Goal: Navigation & Orientation: Find specific page/section

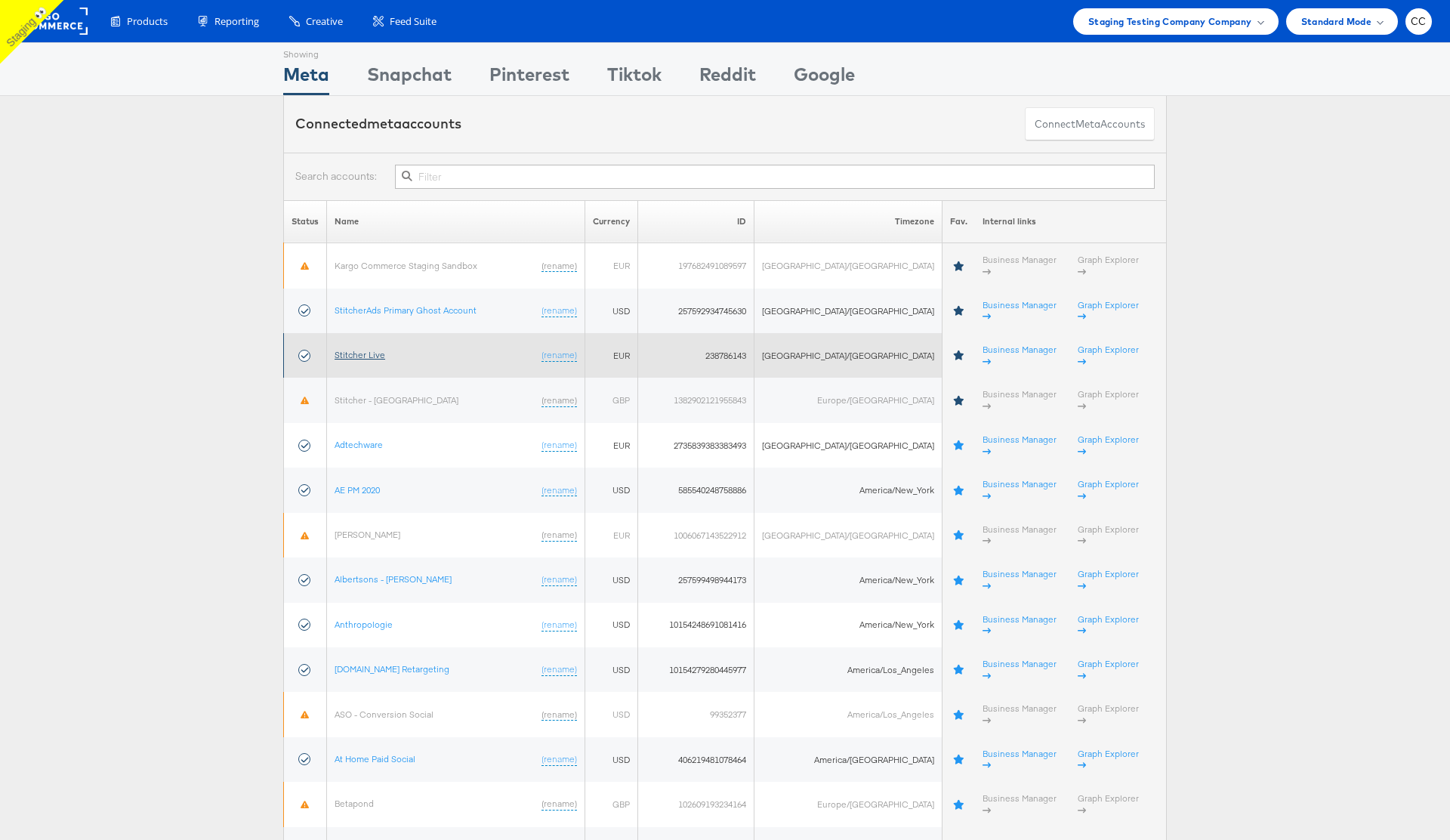
click at [385, 349] on link "Stitcher Live" at bounding box center [360, 354] width 51 height 12
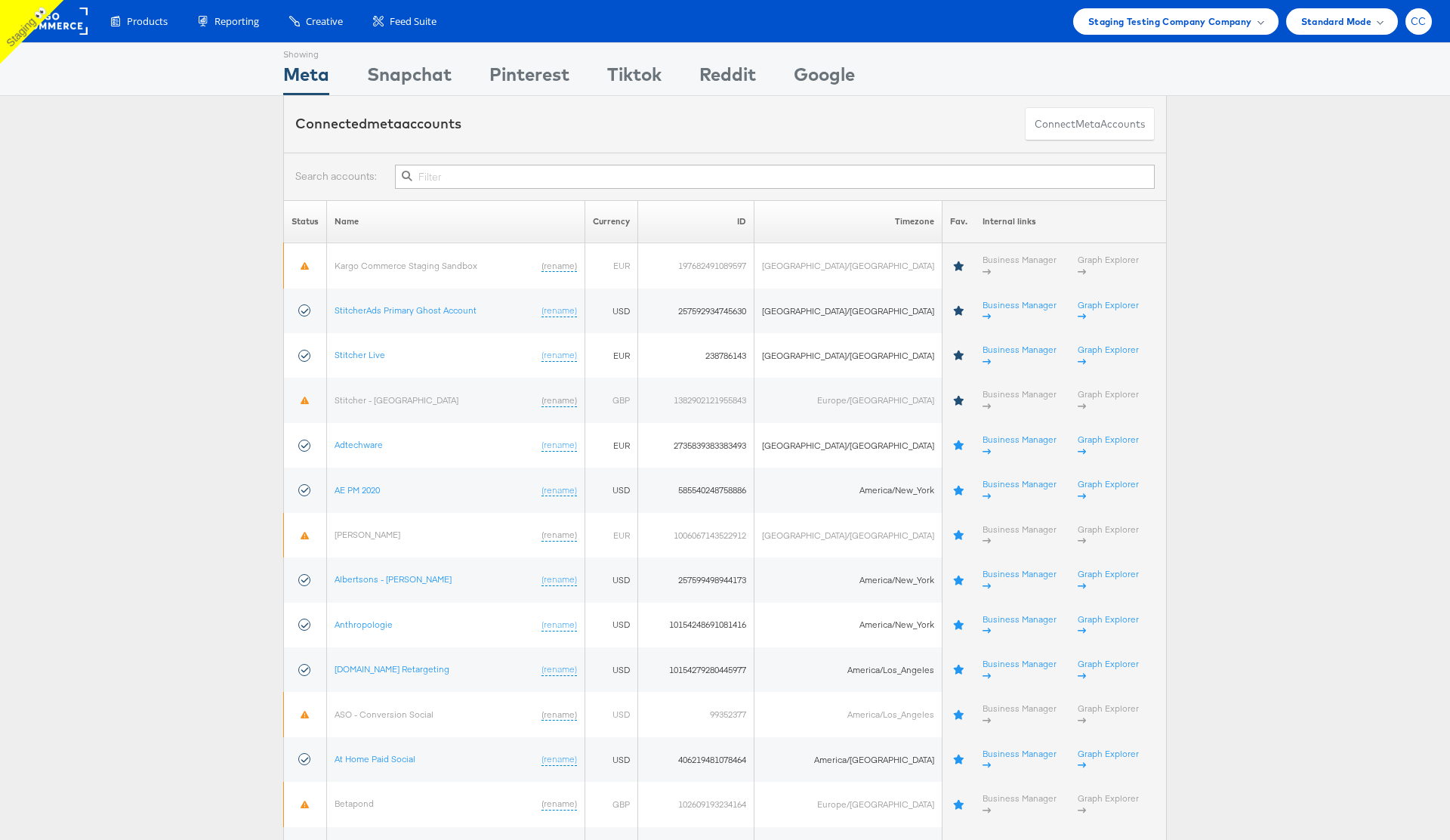
click at [1425, 23] on span "CC" at bounding box center [1419, 21] width 16 height 10
click at [1354, 136] on div "ADKIT" at bounding box center [1355, 145] width 129 height 17
